Goal: Task Accomplishment & Management: Complete application form

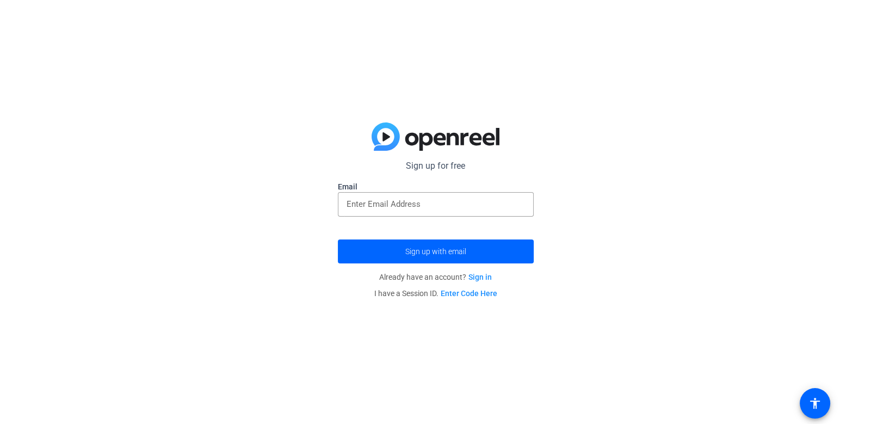
click at [402, 217] on div at bounding box center [436, 223] width 196 height 12
click at [398, 211] on div at bounding box center [436, 204] width 179 height 24
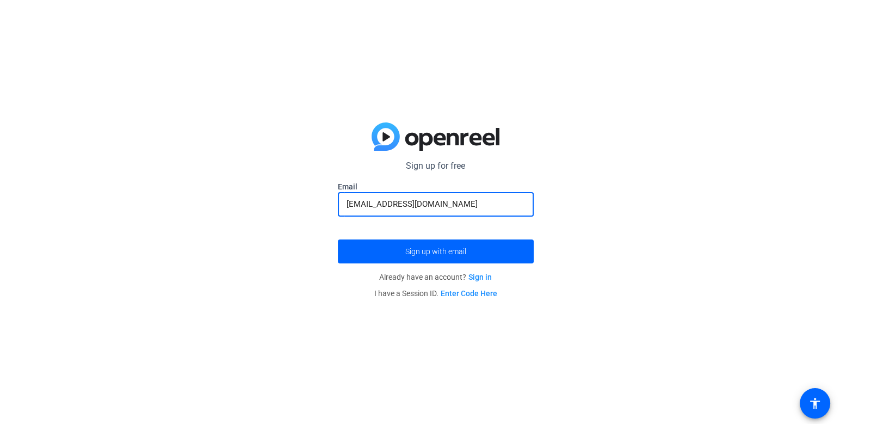
type input "[EMAIL_ADDRESS][DOMAIN_NAME]"
click at [338, 239] on button "Sign up with email" at bounding box center [436, 251] width 196 height 24
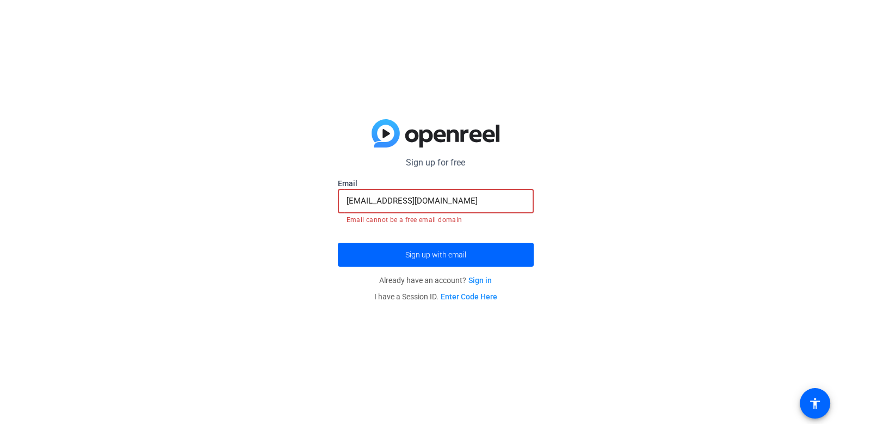
click at [338, 243] on button "Sign up with email" at bounding box center [436, 255] width 196 height 24
